Goal: Information Seeking & Learning: Learn about a topic

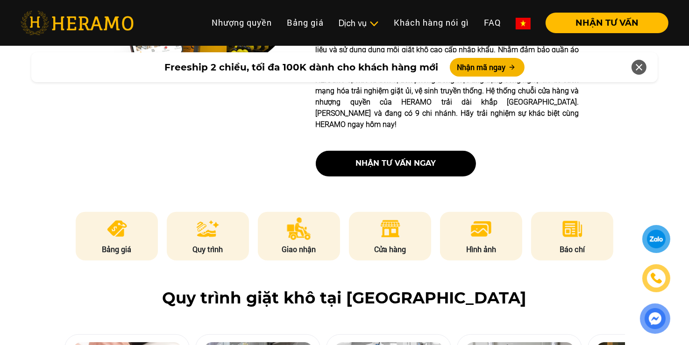
scroll to position [420, 0]
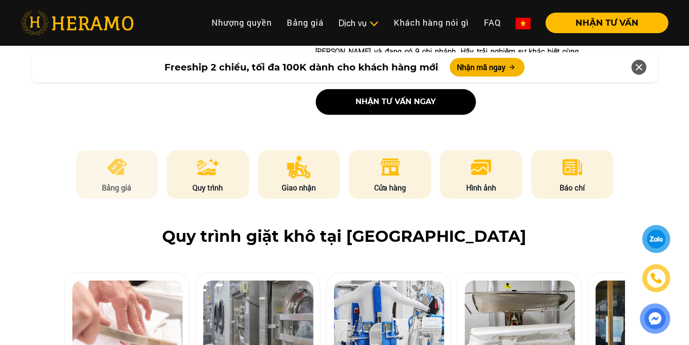
click at [109, 157] on li "Bảng giá" at bounding box center [117, 174] width 82 height 49
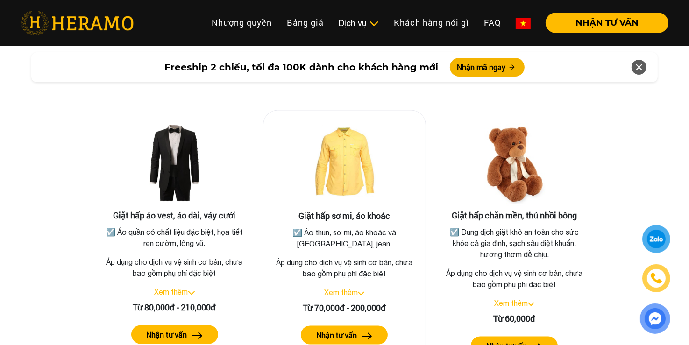
click at [362, 292] on img at bounding box center [361, 294] width 7 height 4
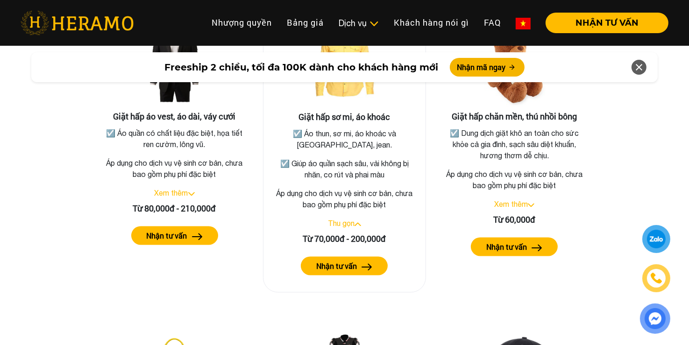
scroll to position [1723, 0]
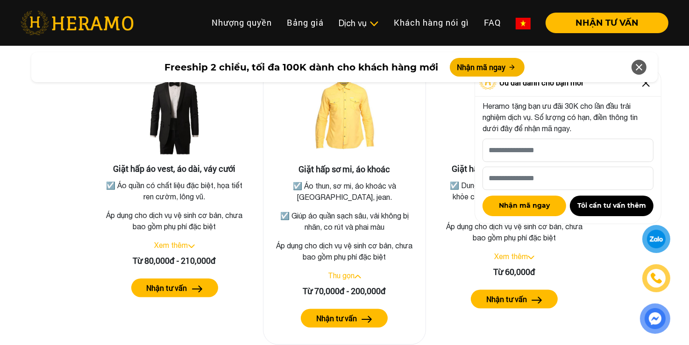
click at [347, 165] on h3 "Giặt hấp sơ mi, áo khoác" at bounding box center [345, 170] width 148 height 10
click at [345, 313] on label "Nhận tư vấn" at bounding box center [336, 318] width 41 height 11
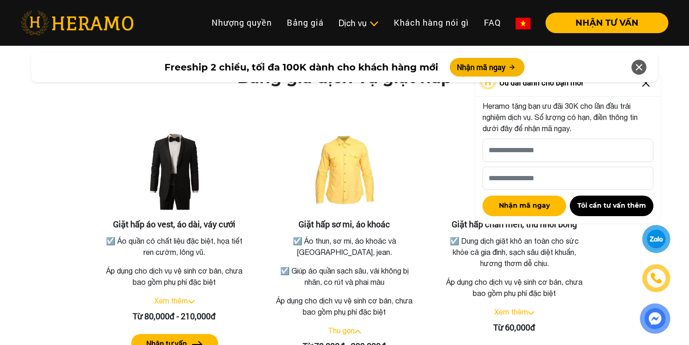
scroll to position [1581, 0]
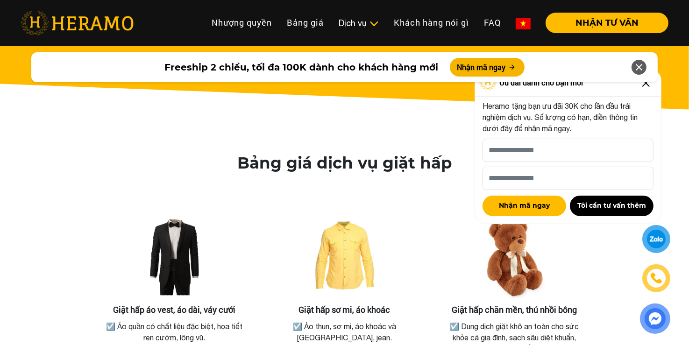
click at [641, 68] on icon at bounding box center [639, 67] width 11 height 17
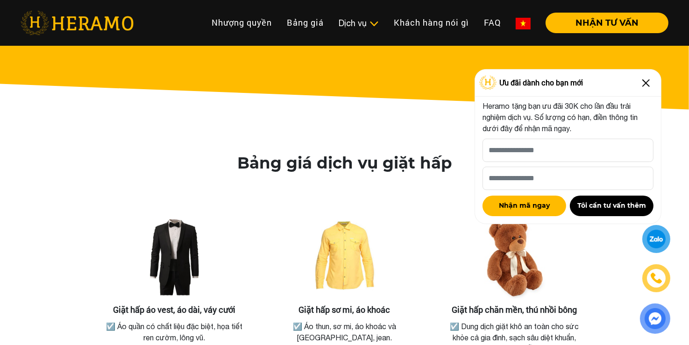
click at [648, 80] on img at bounding box center [646, 83] width 15 height 15
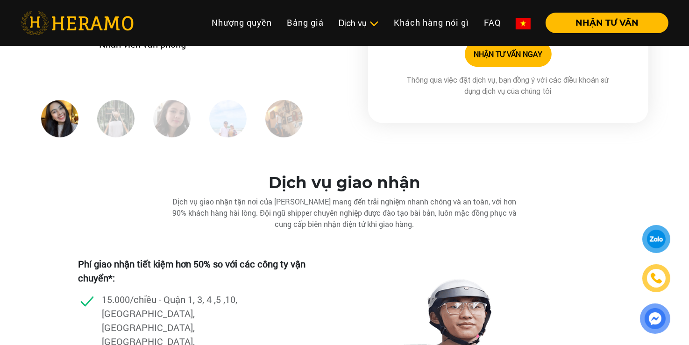
scroll to position [2703, 0]
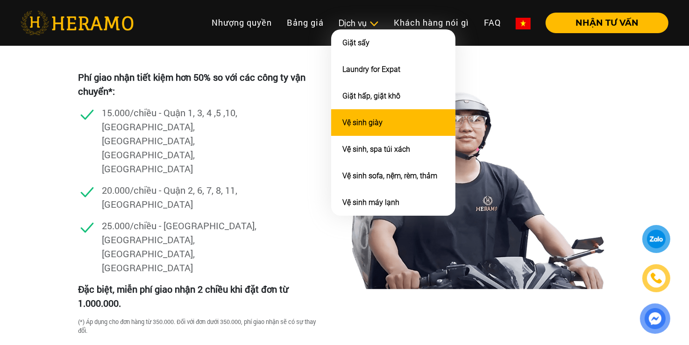
click at [367, 128] on li "Vệ sinh giày" at bounding box center [393, 122] width 124 height 27
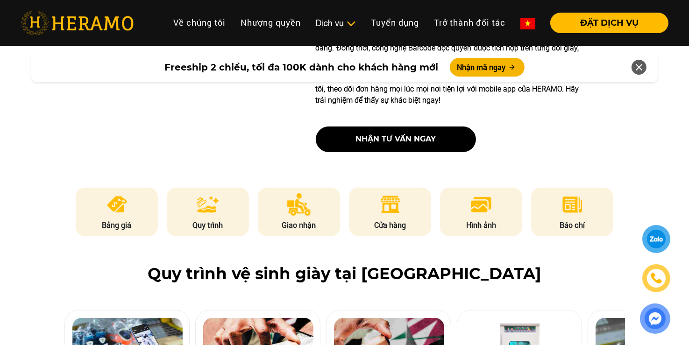
scroll to position [467, 0]
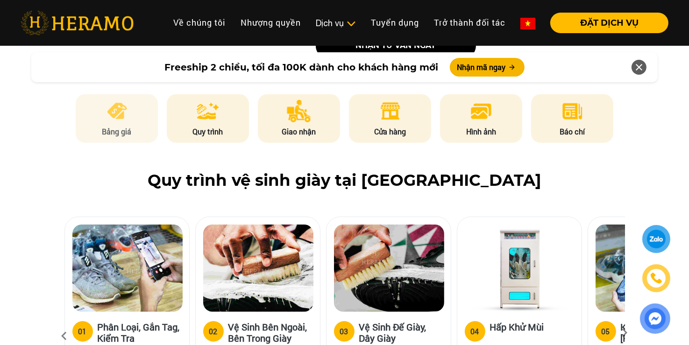
click at [131, 115] on li "Bảng giá" at bounding box center [117, 118] width 82 height 49
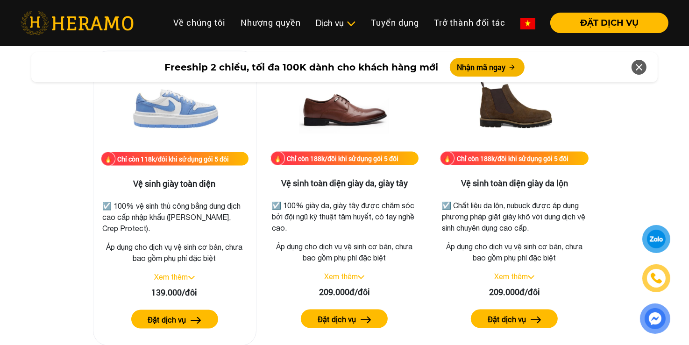
scroll to position [1353, 0]
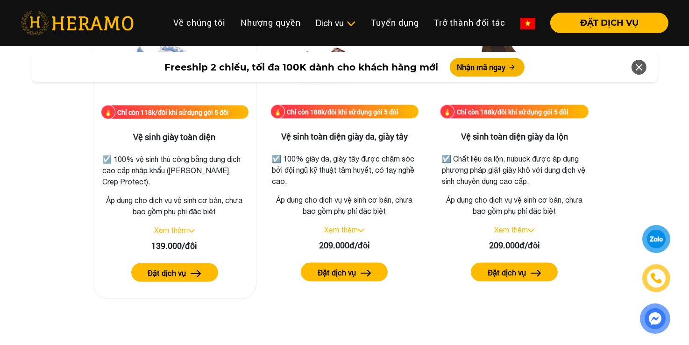
click at [182, 228] on link "Xem thêm" at bounding box center [172, 230] width 34 height 8
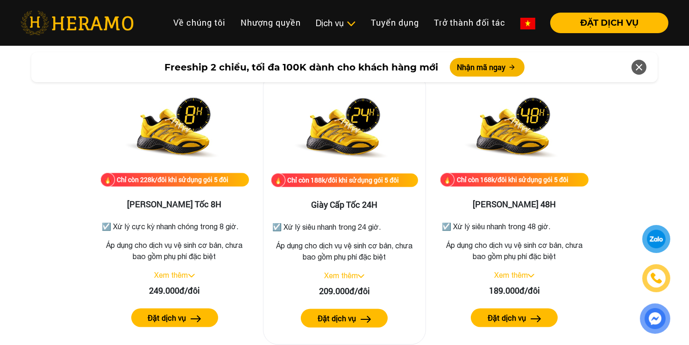
scroll to position [1819, 0]
